Goal: Information Seeking & Learning: Learn about a topic

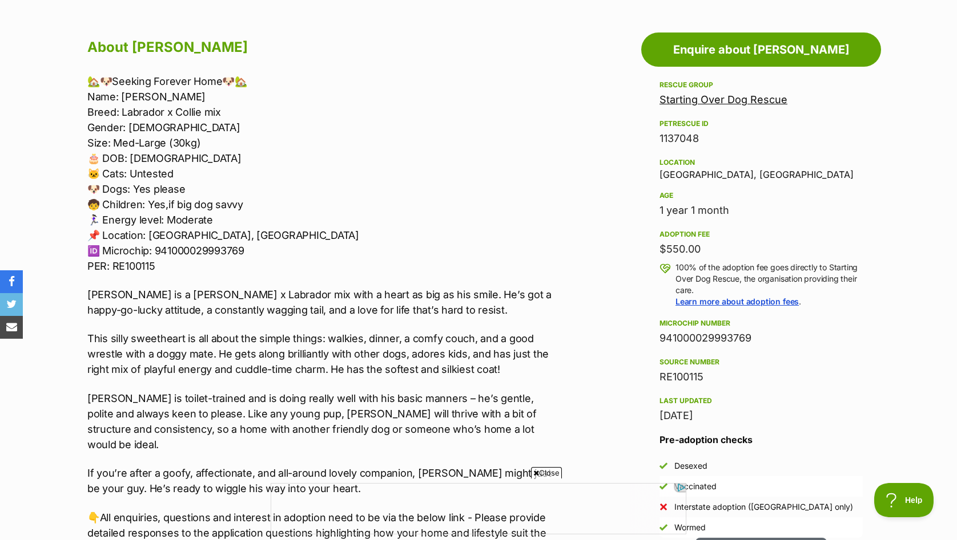
scroll to position [661, 0]
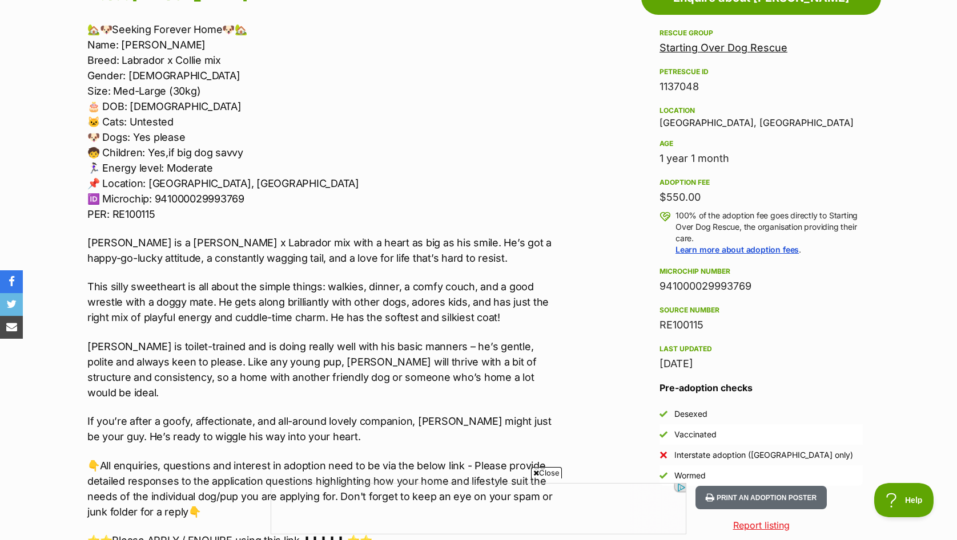
click at [88, 33] on p "🏡🐶Seeking Forever Home🐶🏡 Name: [PERSON_NAME] Breed: Labrador x Collie mix Gende…" at bounding box center [322, 122] width 471 height 200
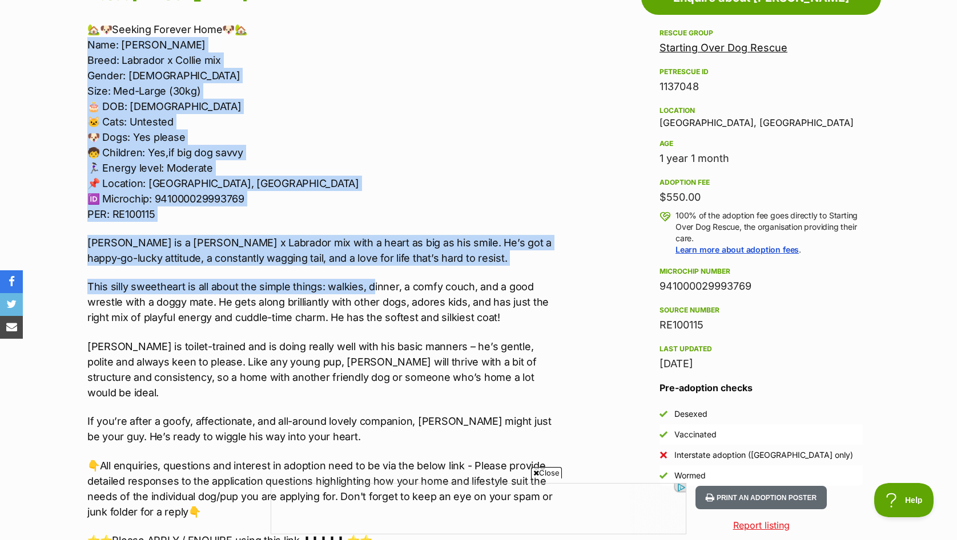
scroll to position [660, 0]
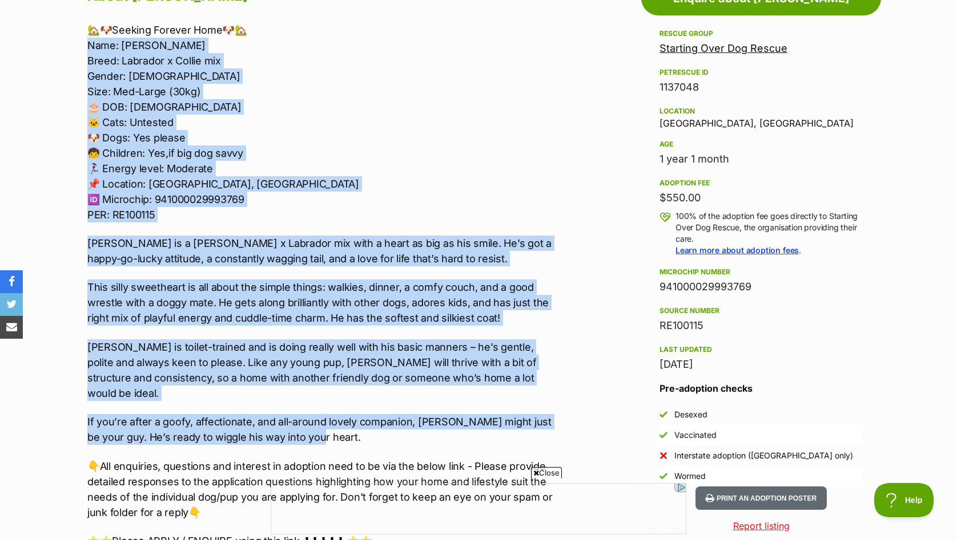
drag, startPoint x: 84, startPoint y: 45, endPoint x: 461, endPoint y: 428, distance: 537.1
click at [461, 428] on div "About [PERSON_NAME] 🏡🐶Seeking Forever Home🐶🏡 Name: [PERSON_NAME] Breed: Labrado…" at bounding box center [317, 523] width 483 height 1080
copy div "Lore: Ipsum Dolor: Sitametc a Elitse doe Tempor: Inci Utla: Etd-Magna (09al) 🎂 …"
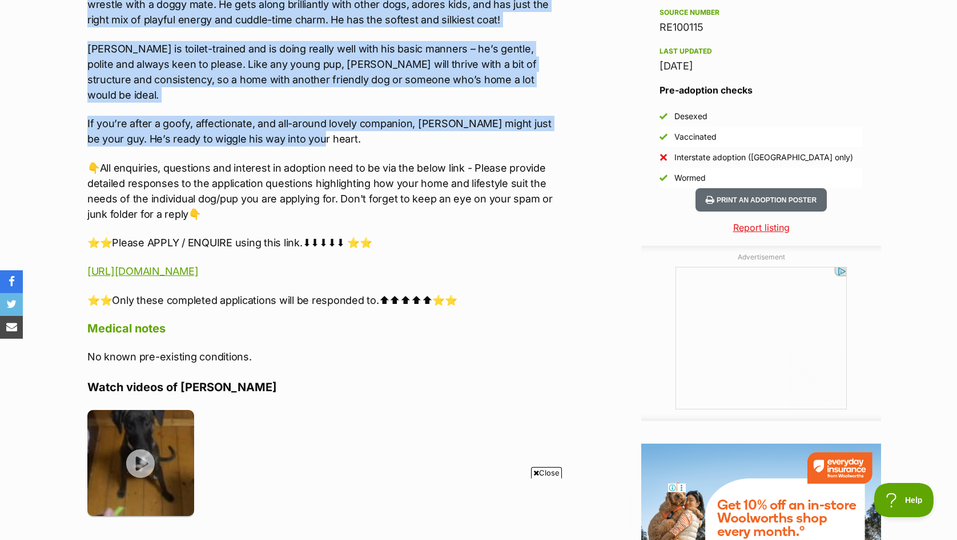
scroll to position [0, 0]
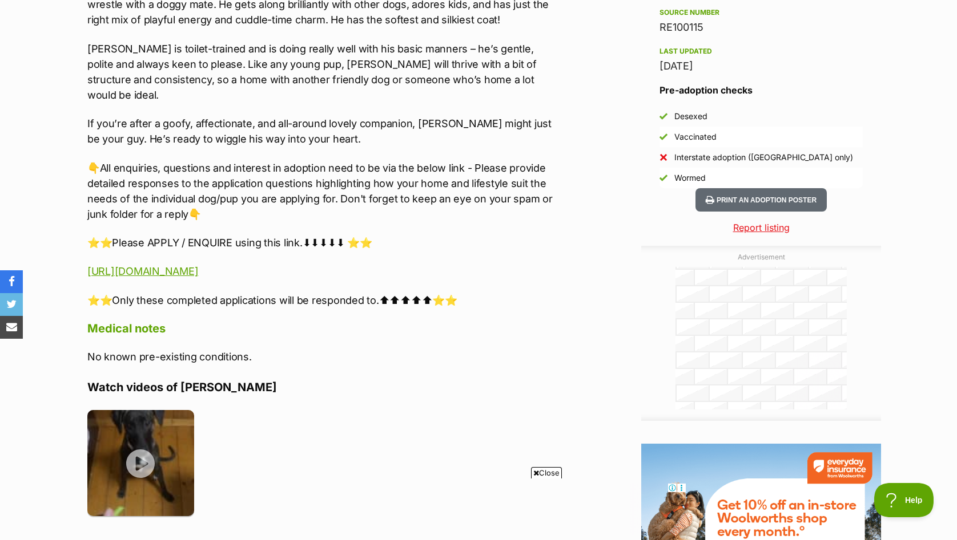
click at [332, 264] on div "🏡🐶Seeking Forever Home🐶🏡 Name: [PERSON_NAME] Breed: Labrador x Collie mix Gende…" at bounding box center [322, 16] width 471 height 584
click at [198, 265] on link "[URL][DOMAIN_NAME]" at bounding box center [142, 271] width 111 height 12
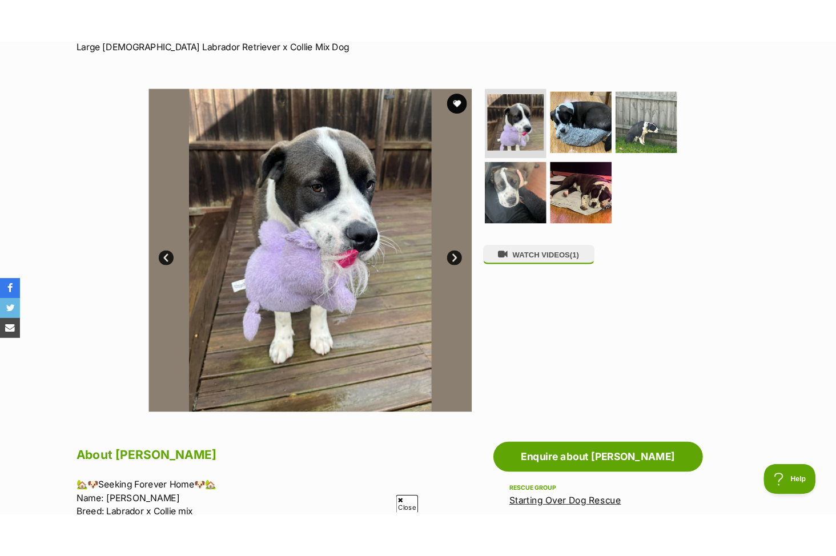
scroll to position [178, 0]
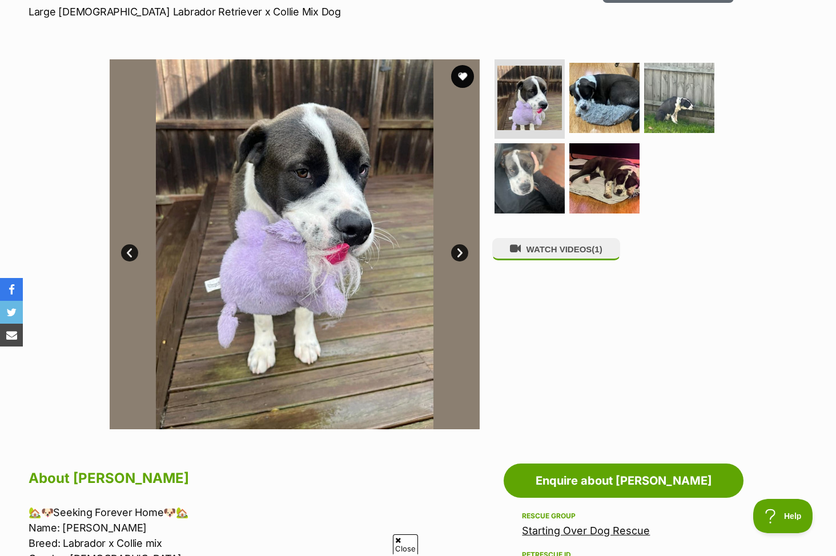
click at [466, 253] on link "Next" at bounding box center [459, 252] width 17 height 17
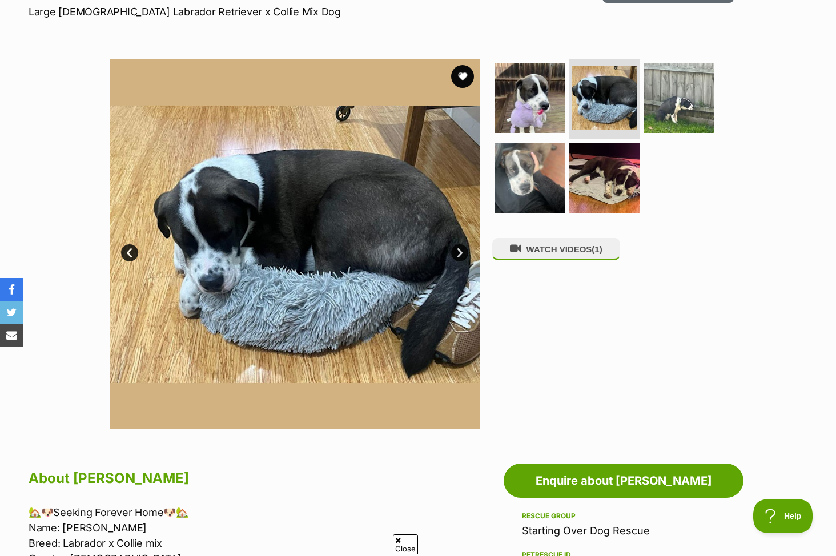
click at [466, 253] on link "Next" at bounding box center [459, 252] width 17 height 17
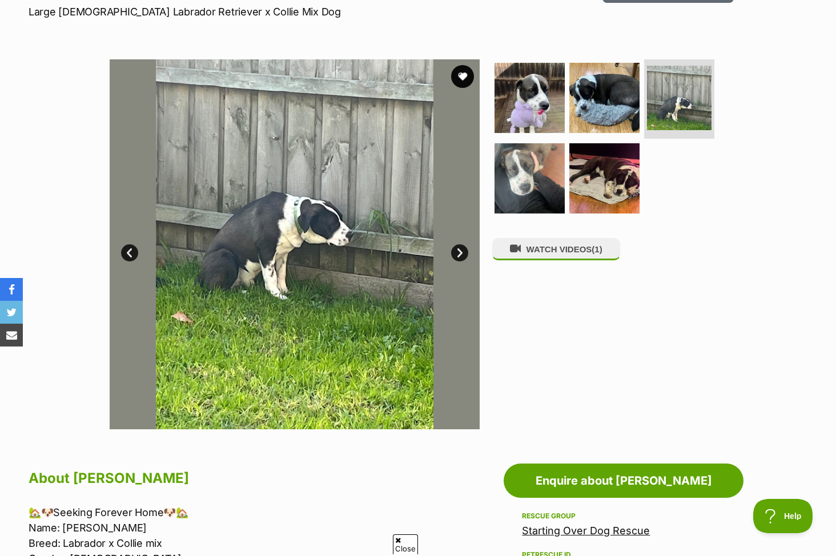
scroll to position [0, 0]
click at [466, 253] on link "Next" at bounding box center [459, 252] width 17 height 17
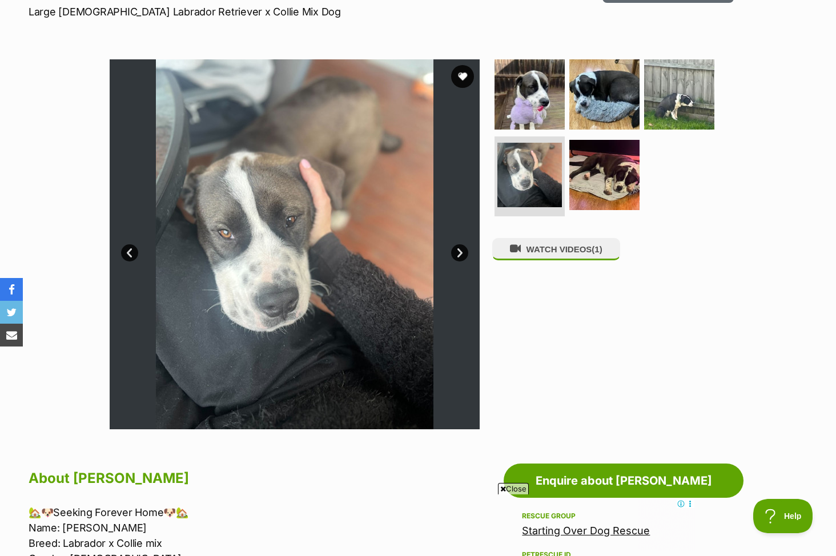
click at [466, 253] on link "Next" at bounding box center [459, 252] width 17 height 17
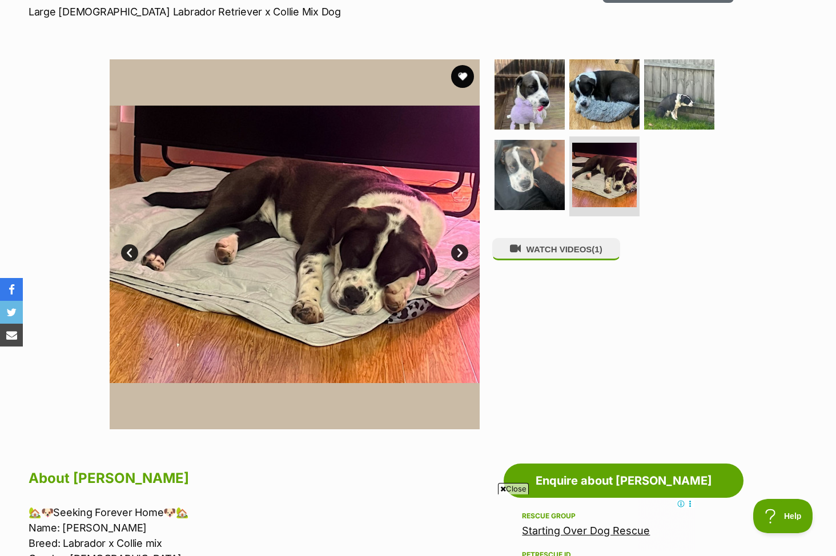
click at [466, 253] on link "Next" at bounding box center [459, 252] width 17 height 17
